Goal: Information Seeking & Learning: Learn about a topic

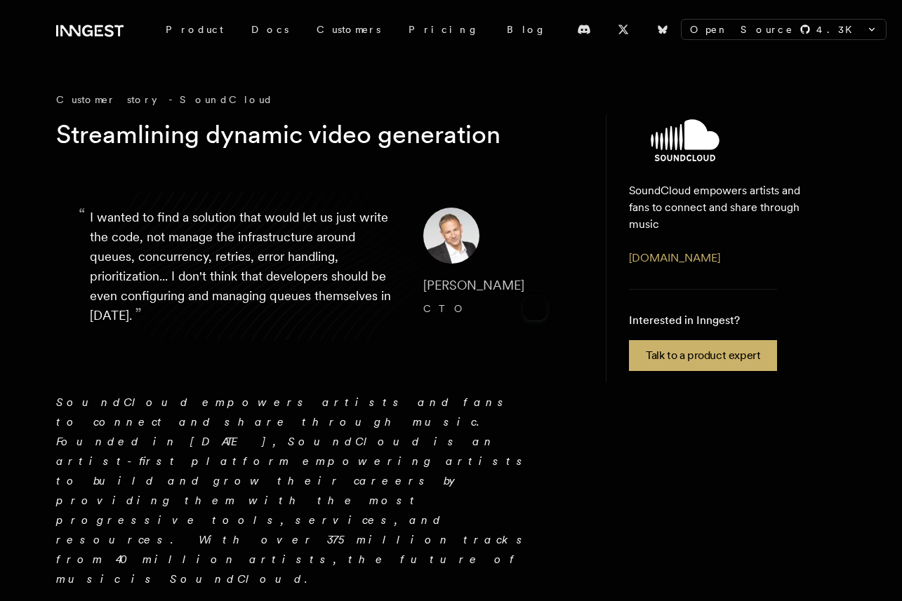
drag, startPoint x: 421, startPoint y: 286, endPoint x: 521, endPoint y: 288, distance: 100.4
click at [521, 288] on cite "Matthew Drooker CTO" at bounding box center [486, 297] width 126 height 45
copy span "Matthew Drooker"
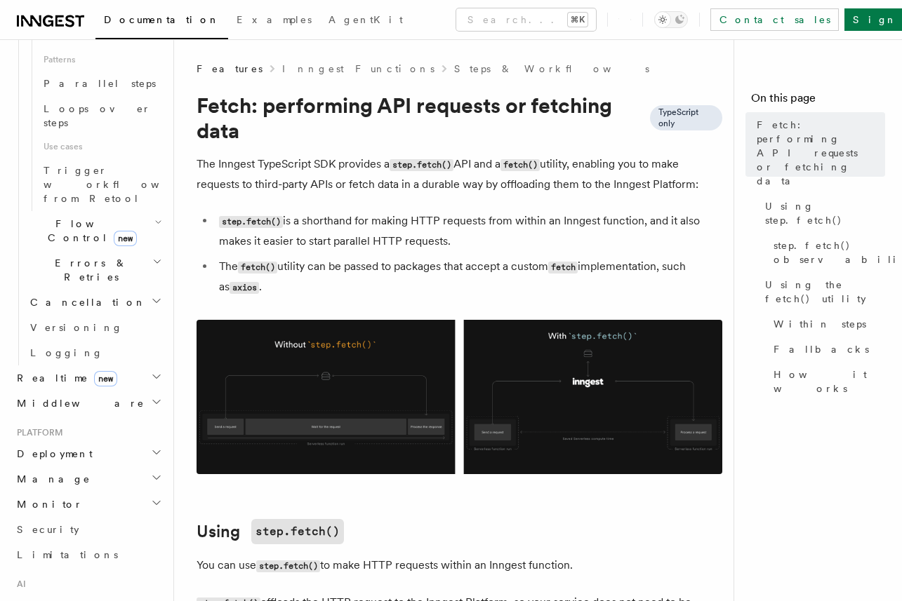
scroll to position [900, 0]
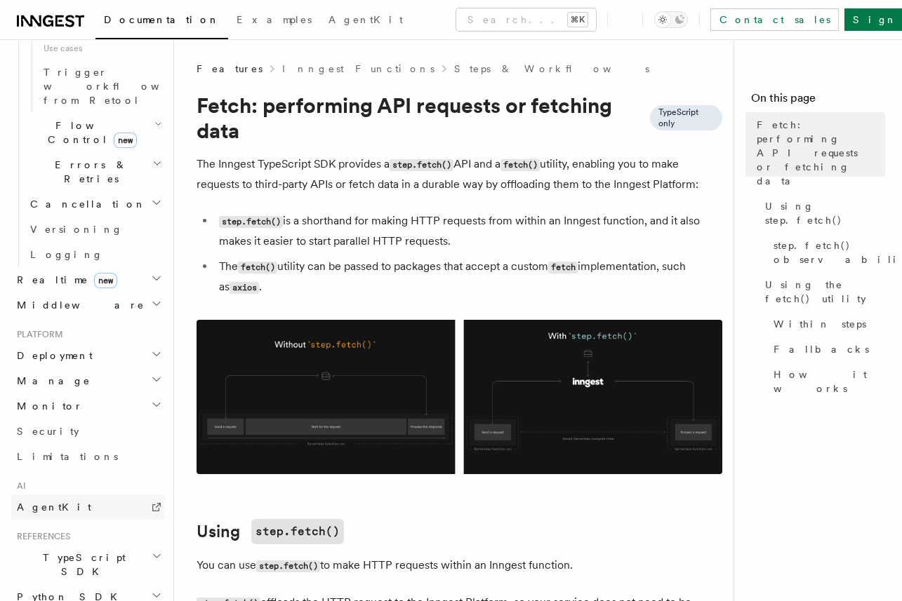
click at [95, 495] on link "AgentKit" at bounding box center [88, 507] width 154 height 25
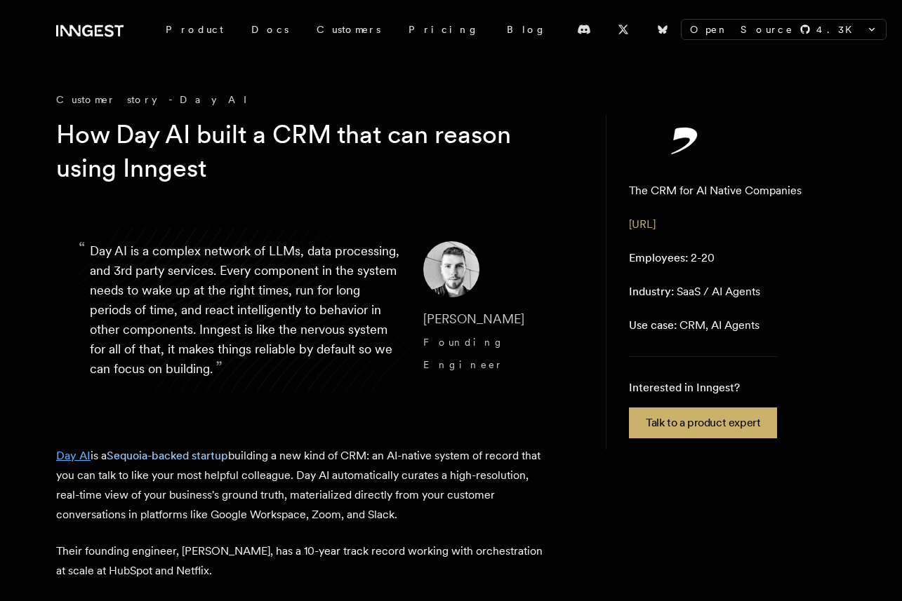
click at [74, 458] on link "Day AI" at bounding box center [73, 455] width 34 height 13
